Goal: Information Seeking & Learning: Learn about a topic

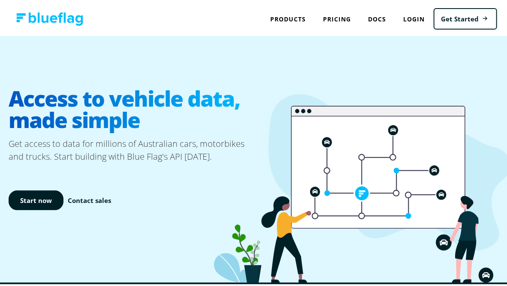
click at [112, 107] on h1 "Access to vehicle data, made simple" at bounding box center [133, 107] width 248 height 57
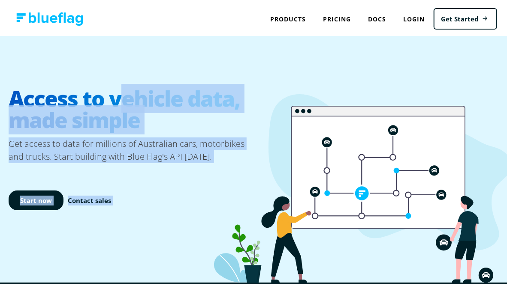
drag, startPoint x: 116, startPoint y: 97, endPoint x: 232, endPoint y: 103, distance: 116.4
click at [232, 103] on div "Access to vehicle data, made simple Get access to data for millions of Australi…" at bounding box center [256, 157] width 513 height 247
click at [185, 99] on h1 "Access to vehicle data, made simple" at bounding box center [133, 107] width 248 height 57
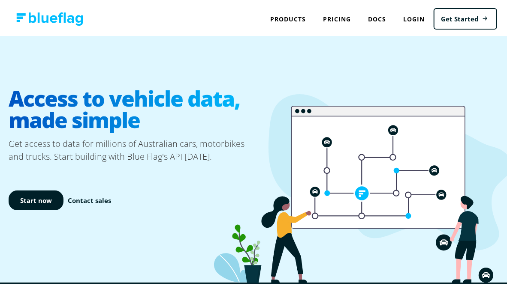
click at [438, 238] on ellipse at bounding box center [444, 241] width 16 height 16
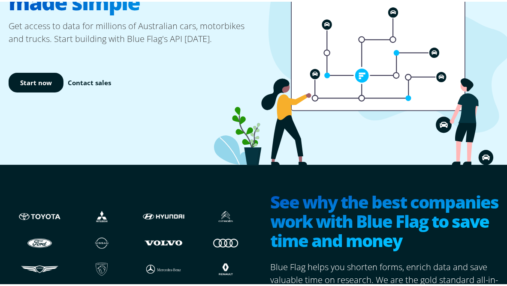
scroll to position [214, 0]
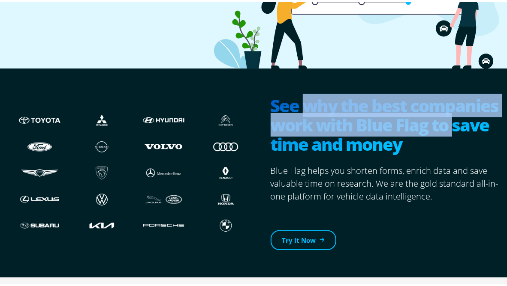
drag, startPoint x: 300, startPoint y: 99, endPoint x: 452, endPoint y: 113, distance: 153.3
click at [452, 113] on h2 "See why the best companies work with Blue Flag to save time and money" at bounding box center [388, 124] width 235 height 60
click at [294, 123] on h2 "See why the best companies work with Blue Flag to save time and money" at bounding box center [388, 124] width 235 height 60
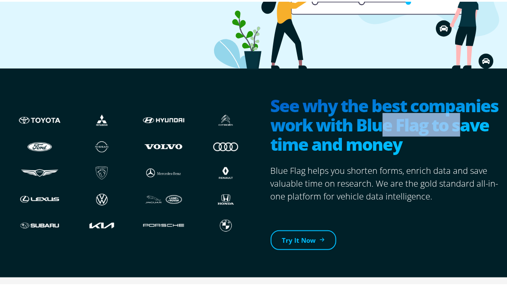
drag, startPoint x: 378, startPoint y: 123, endPoint x: 455, endPoint y: 126, distance: 76.4
click at [455, 126] on h2 "See why the best companies work with Blue Flag to save time and money" at bounding box center [388, 124] width 235 height 60
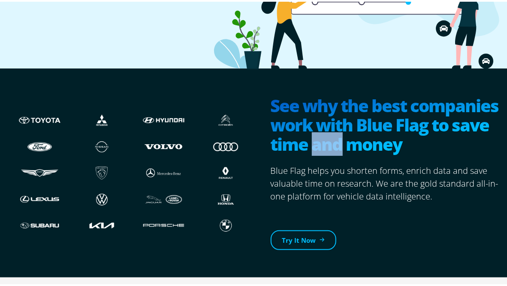
drag, startPoint x: 307, startPoint y: 138, endPoint x: 338, endPoint y: 138, distance: 31.3
click at [338, 138] on h2 "See why the best companies work with Blue Flag to save time and money" at bounding box center [388, 124] width 235 height 60
click at [456, 210] on div "Try It Now" at bounding box center [388, 226] width 235 height 48
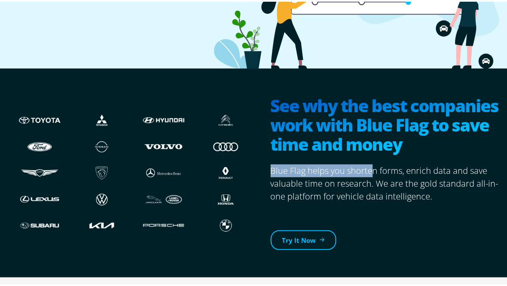
drag, startPoint x: 298, startPoint y: 170, endPoint x: 382, endPoint y: 175, distance: 83.3
click at [371, 172] on section "See why the best companies work with Blue Flag to save time and money Blue Flag…" at bounding box center [381, 172] width 248 height 182
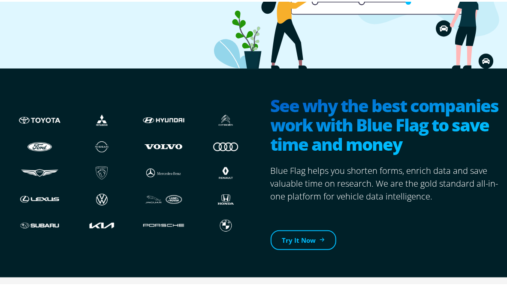
click at [426, 187] on p "Blue Flag helps you shorten forms, enrich data and save valuable time on resear…" at bounding box center [388, 182] width 235 height 39
drag, startPoint x: 337, startPoint y: 165, endPoint x: 400, endPoint y: 173, distance: 62.7
click at [365, 168] on p "Blue Flag helps you shorten forms, enrich data and save valuable time on resear…" at bounding box center [388, 182] width 235 height 39
click at [437, 175] on p "Blue Flag helps you shorten forms, enrich data and save valuable time on resear…" at bounding box center [388, 182] width 235 height 39
drag, startPoint x: 335, startPoint y: 169, endPoint x: 394, endPoint y: 170, distance: 58.3
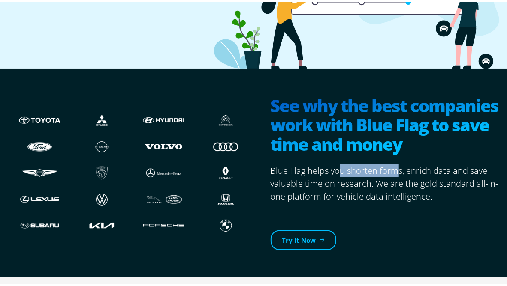
click at [394, 170] on p "Blue Flag helps you shorten forms, enrich data and save valuable time on resear…" at bounding box center [388, 182] width 235 height 39
click at [448, 165] on p "Blue Flag helps you shorten forms, enrich data and save valuable time on resear…" at bounding box center [388, 182] width 235 height 39
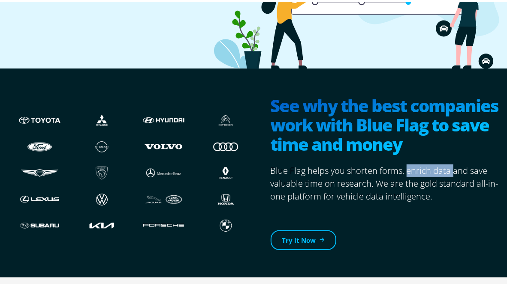
drag, startPoint x: 402, startPoint y: 167, endPoint x: 458, endPoint y: 168, distance: 56.2
click at [447, 170] on p "Blue Flag helps you shorten forms, enrich data and save valuable time on resear…" at bounding box center [388, 182] width 235 height 39
click at [462, 166] on p "Blue Flag helps you shorten forms, enrich data and save valuable time on resear…" at bounding box center [388, 182] width 235 height 39
click at [488, 171] on p "Blue Flag helps you shorten forms, enrich data and save valuable time on resear…" at bounding box center [388, 182] width 235 height 39
drag, startPoint x: 290, startPoint y: 179, endPoint x: 333, endPoint y: 179, distance: 42.9
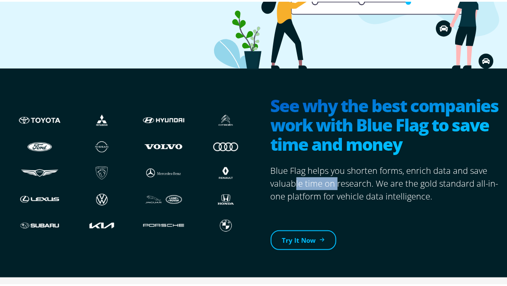
click at [333, 179] on p "Blue Flag helps you shorten forms, enrich data and save valuable time on resear…" at bounding box center [388, 182] width 235 height 39
drag, startPoint x: 406, startPoint y: 185, endPoint x: 395, endPoint y: 185, distance: 10.7
click at [406, 185] on p "Blue Flag helps you shorten forms, enrich data and save valuable time on resear…" at bounding box center [388, 182] width 235 height 39
drag, startPoint x: 309, startPoint y: 183, endPoint x: 372, endPoint y: 184, distance: 63.0
click at [372, 184] on p "Blue Flag helps you shorten forms, enrich data and save valuable time on resear…" at bounding box center [388, 182] width 235 height 39
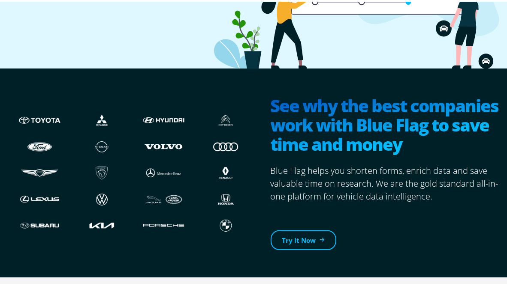
click at [442, 178] on p "Blue Flag helps you shorten forms, enrich data and save valuable time on resear…" at bounding box center [388, 182] width 235 height 39
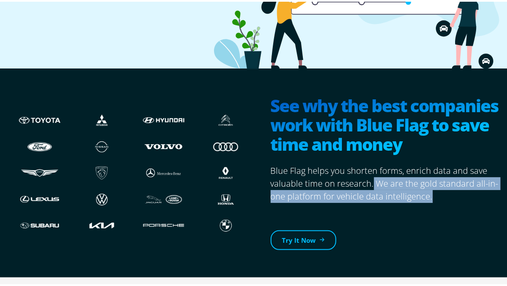
drag, startPoint x: 369, startPoint y: 178, endPoint x: 426, endPoint y: 194, distance: 59.1
click at [426, 194] on p "Blue Flag helps you shorten forms, enrich data and save valuable time on resear…" at bounding box center [388, 182] width 235 height 39
click at [439, 191] on p "Blue Flag helps you shorten forms, enrich data and save valuable time on resear…" at bounding box center [388, 182] width 235 height 39
drag, startPoint x: 372, startPoint y: 178, endPoint x: 434, endPoint y: 192, distance: 62.9
click at [434, 192] on p "Blue Flag helps you shorten forms, enrich data and save valuable time on resear…" at bounding box center [388, 182] width 235 height 39
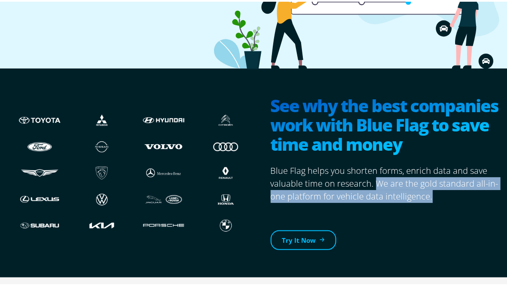
click at [442, 193] on p "Blue Flag helps you shorten forms, enrich data and save valuable time on resear…" at bounding box center [388, 182] width 235 height 39
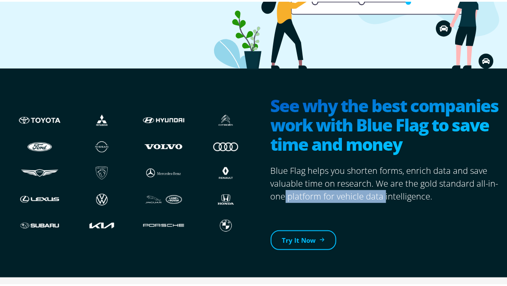
drag, startPoint x: 311, startPoint y: 193, endPoint x: 380, endPoint y: 195, distance: 69.1
click at [380, 195] on p "Blue Flag helps you shorten forms, enrich data and save valuable time on resear…" at bounding box center [388, 182] width 235 height 39
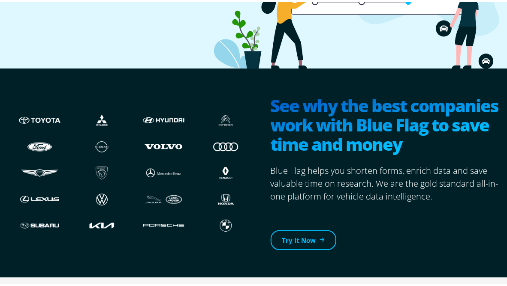
click at [462, 193] on p "Blue Flag helps you shorten forms, enrich data and save valuable time on resear…" at bounding box center [388, 182] width 235 height 39
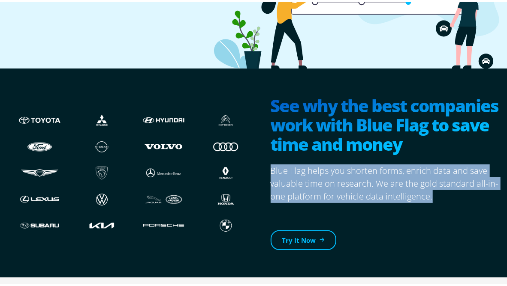
drag, startPoint x: 440, startPoint y: 191, endPoint x: 267, endPoint y: 163, distance: 176.0
click at [271, 163] on p "Blue Flag helps you shorten forms, enrich data and save valuable time on resear…" at bounding box center [388, 182] width 235 height 39
click at [401, 196] on p "Blue Flag helps you shorten forms, enrich data and save valuable time on resear…" at bounding box center [388, 182] width 235 height 39
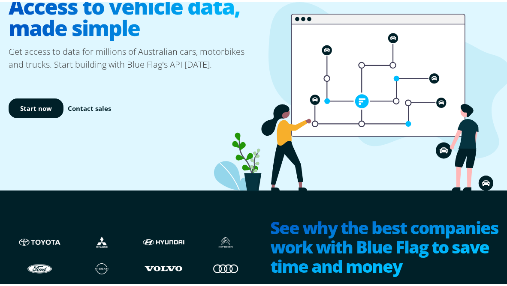
scroll to position [0, 0]
